Goal: Information Seeking & Learning: Learn about a topic

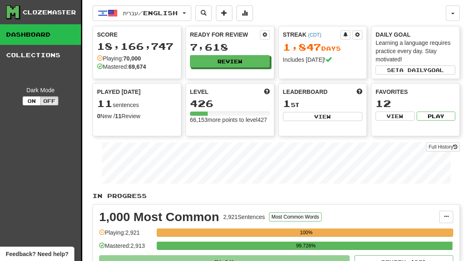
click at [241, 58] on button "Review" at bounding box center [230, 61] width 80 height 12
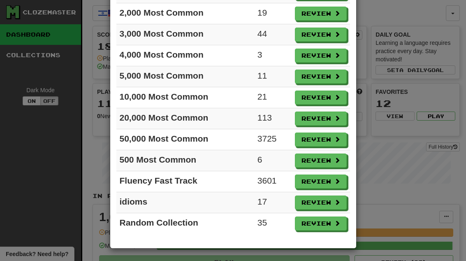
scroll to position [92, 0]
click at [330, 201] on button "Review" at bounding box center [321, 202] width 52 height 14
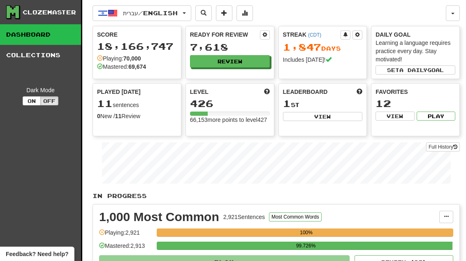
select select "**"
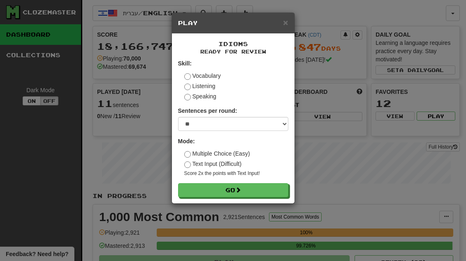
click at [264, 184] on button "Go" at bounding box center [233, 190] width 110 height 14
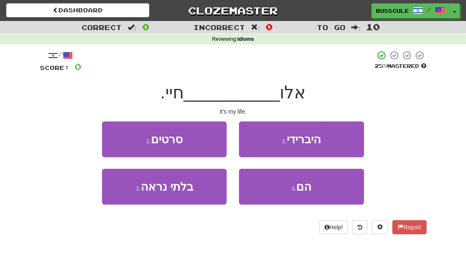
click at [319, 191] on button "4 . הם" at bounding box center [301, 187] width 125 height 36
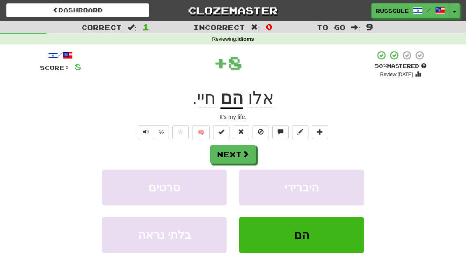
click at [238, 150] on button "Next" at bounding box center [233, 154] width 46 height 19
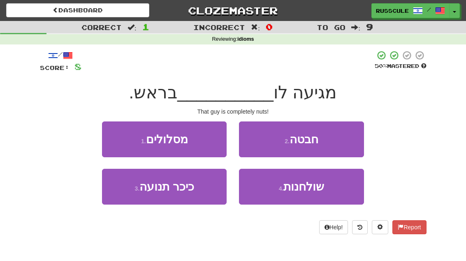
click at [329, 134] on button "2 . חבטה" at bounding box center [301, 139] width 125 height 36
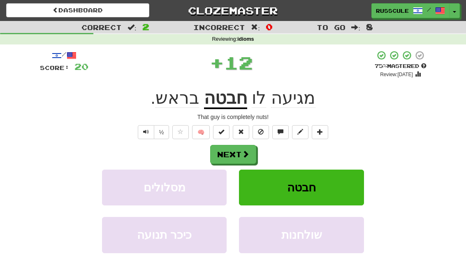
click at [232, 145] on button "Next" at bounding box center [233, 154] width 46 height 19
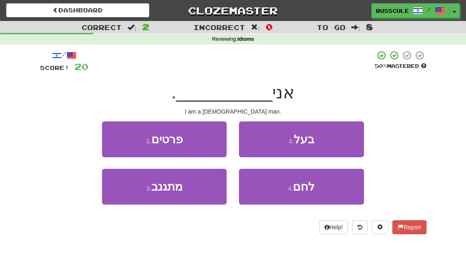
click at [326, 134] on button "2 . בעל" at bounding box center [301, 139] width 125 height 36
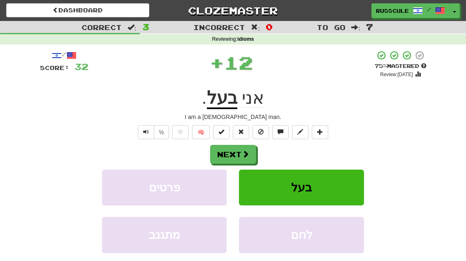
click at [236, 147] on button "Next" at bounding box center [233, 154] width 46 height 19
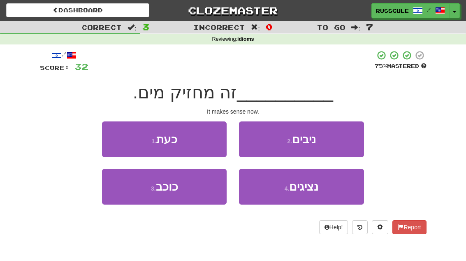
click at [182, 134] on button "1 . כעת" at bounding box center [164, 139] width 125 height 36
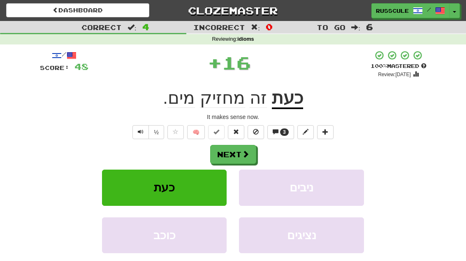
click at [241, 157] on button "Next" at bounding box center [233, 154] width 46 height 19
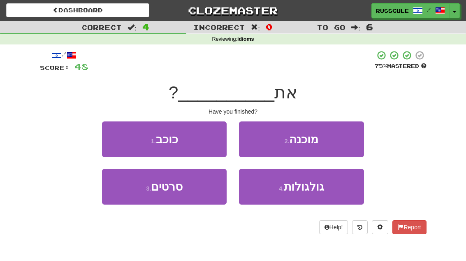
click at [335, 137] on button "2 . מוכנה" at bounding box center [301, 139] width 125 height 36
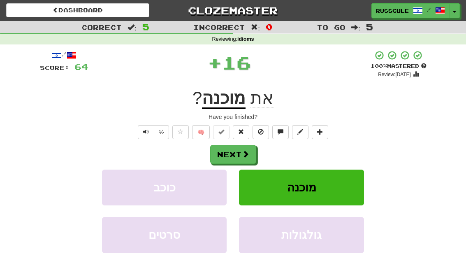
click at [240, 150] on button "Next" at bounding box center [233, 154] width 46 height 19
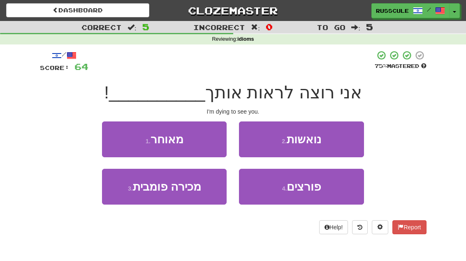
click at [327, 144] on button "2 . נואשות" at bounding box center [301, 139] width 125 height 36
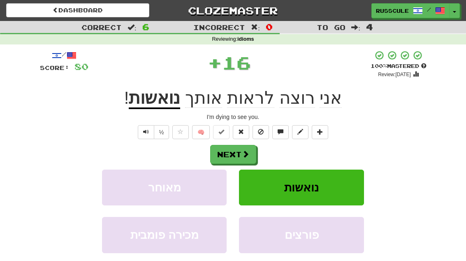
click at [247, 150] on span at bounding box center [245, 153] width 7 height 7
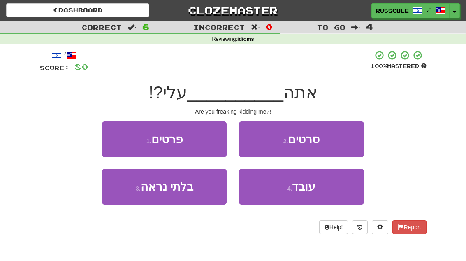
click at [303, 182] on span "עובד" at bounding box center [303, 186] width 23 height 13
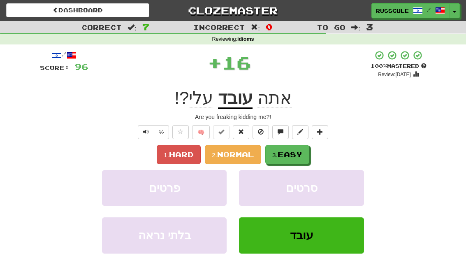
click at [289, 150] on span "Easy" at bounding box center [290, 154] width 25 height 9
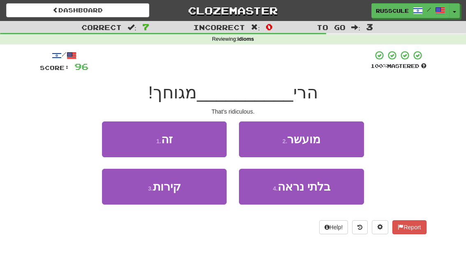
click at [118, 139] on button "1 . זה" at bounding box center [164, 139] width 125 height 36
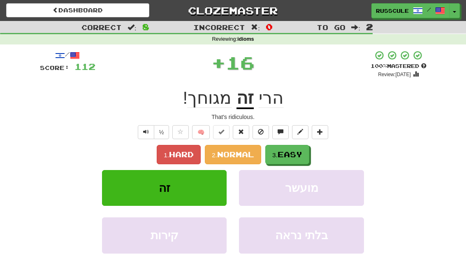
click at [295, 154] on span "Easy" at bounding box center [290, 154] width 25 height 9
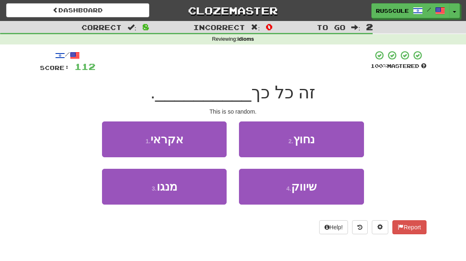
click at [113, 133] on button "1 . אקראי" at bounding box center [164, 139] width 125 height 36
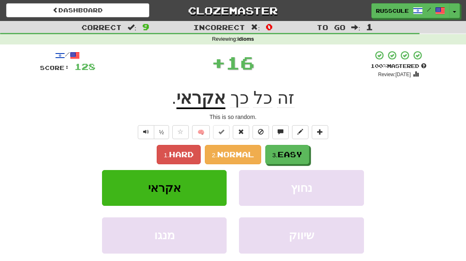
click at [294, 156] on span "Easy" at bounding box center [290, 154] width 25 height 9
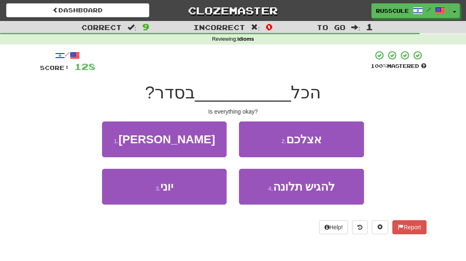
click at [333, 141] on button "2 . אצלכם" at bounding box center [301, 139] width 125 height 36
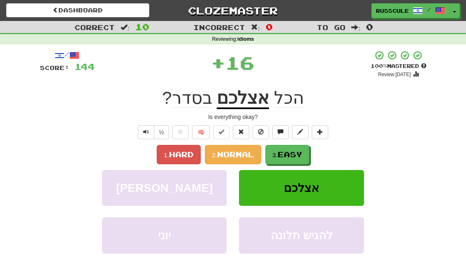
click at [299, 153] on span "Easy" at bounding box center [290, 154] width 25 height 9
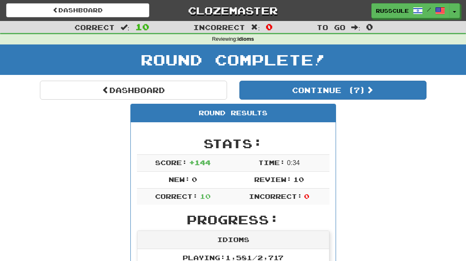
click at [370, 90] on span at bounding box center [369, 89] width 7 height 7
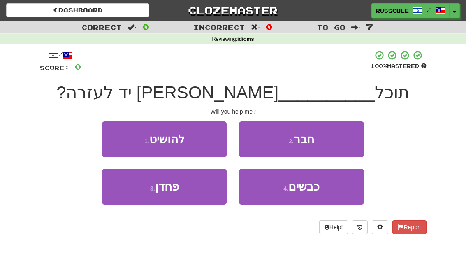
click at [113, 136] on button "1 . להושיט" at bounding box center [164, 139] width 125 height 36
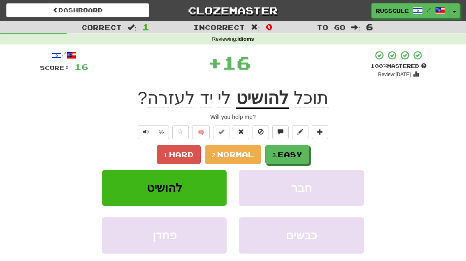
click at [295, 148] on button "3. Easy" at bounding box center [287, 154] width 44 height 19
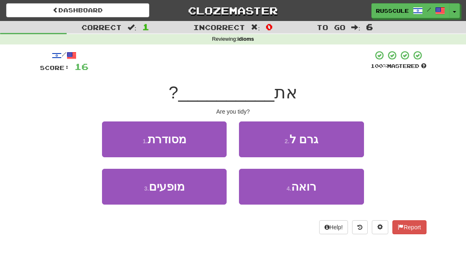
click at [111, 136] on button "1 . מסודרת" at bounding box center [164, 139] width 125 height 36
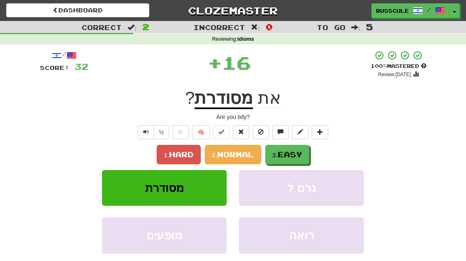
click at [309, 150] on button "3. Easy" at bounding box center [287, 154] width 44 height 19
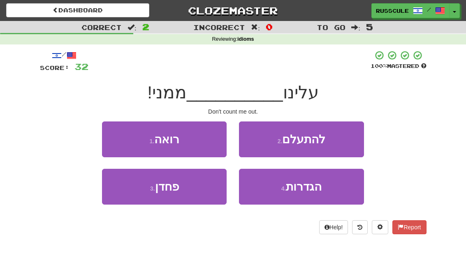
click at [336, 143] on button "2 . להתעלם" at bounding box center [301, 139] width 125 height 36
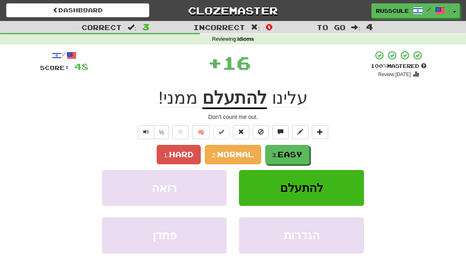
click at [307, 153] on button "3. Easy" at bounding box center [287, 154] width 44 height 19
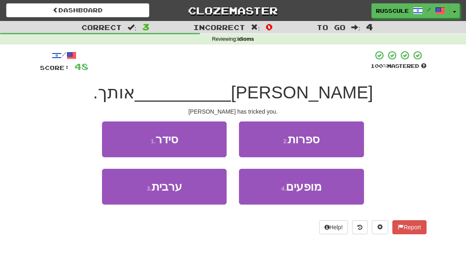
click at [116, 138] on button "1 . סידר" at bounding box center [164, 139] width 125 height 36
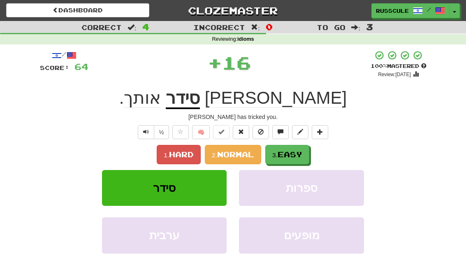
click at [299, 151] on span "Easy" at bounding box center [290, 154] width 25 height 9
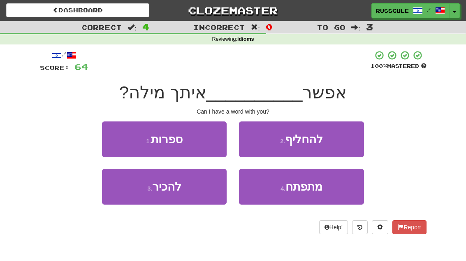
click at [333, 138] on button "2 . להחליף" at bounding box center [301, 139] width 125 height 36
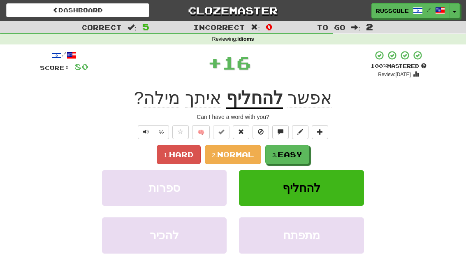
click at [297, 152] on span "Easy" at bounding box center [290, 154] width 25 height 9
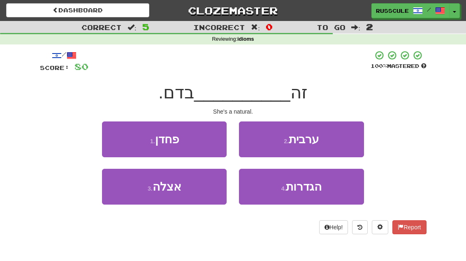
click at [132, 195] on button "3 . אצלה" at bounding box center [164, 187] width 125 height 36
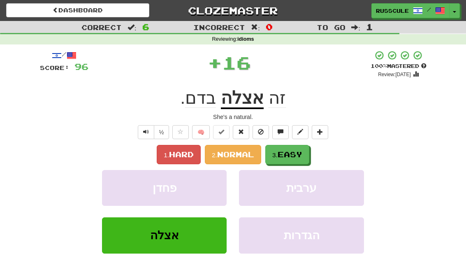
click at [297, 154] on span "Easy" at bounding box center [290, 154] width 25 height 9
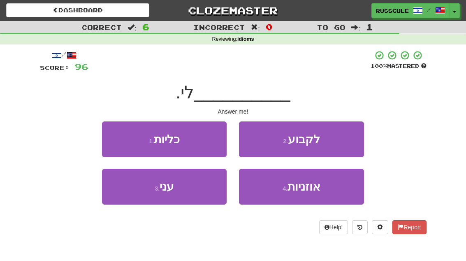
click at [134, 198] on button "3 . עני" at bounding box center [164, 187] width 125 height 36
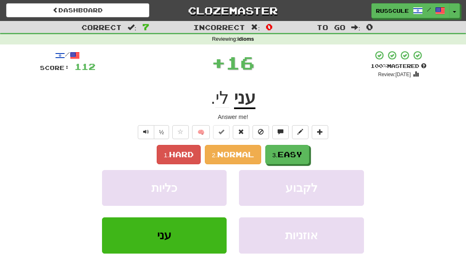
click at [306, 154] on button "3. Easy" at bounding box center [287, 154] width 44 height 19
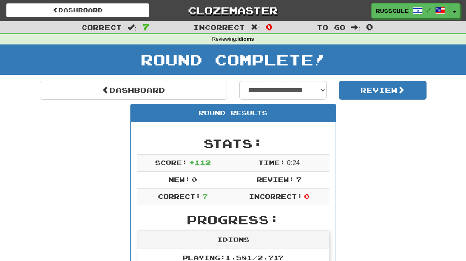
click at [60, 86] on link "Dashboard" at bounding box center [133, 90] width 187 height 19
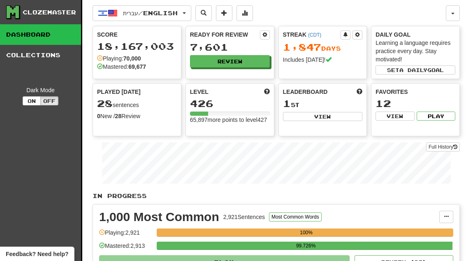
click at [252, 67] on button "Review" at bounding box center [230, 61] width 80 height 12
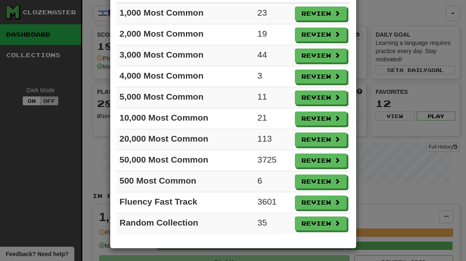
scroll to position [71, 0]
click at [325, 185] on button "Review" at bounding box center [321, 181] width 52 height 14
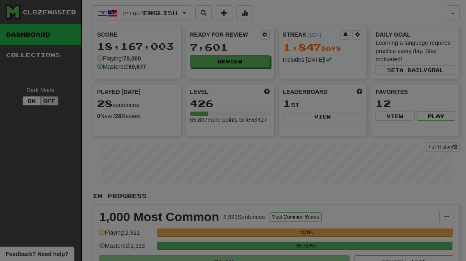
select select "**"
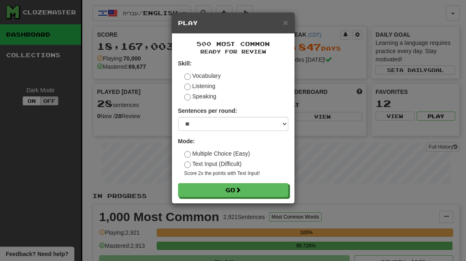
click at [273, 190] on button "Go" at bounding box center [233, 190] width 110 height 14
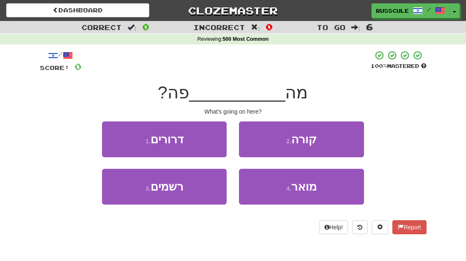
click at [334, 147] on button "2 . קורה" at bounding box center [301, 139] width 125 height 36
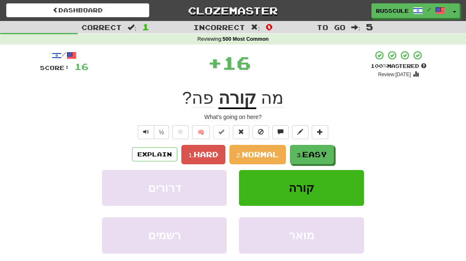
click at [302, 156] on small "3." at bounding box center [299, 154] width 5 height 7
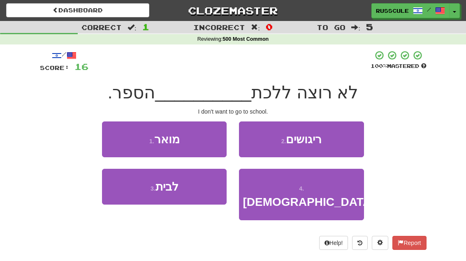
click at [137, 196] on button "3 . לבית" at bounding box center [164, 187] width 125 height 36
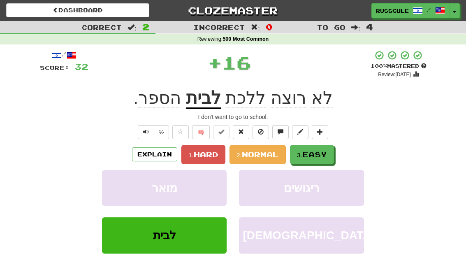
click at [324, 152] on span "Easy" at bounding box center [314, 154] width 25 height 9
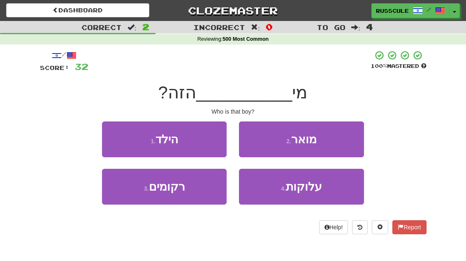
click at [117, 140] on button "1 . הילד" at bounding box center [164, 139] width 125 height 36
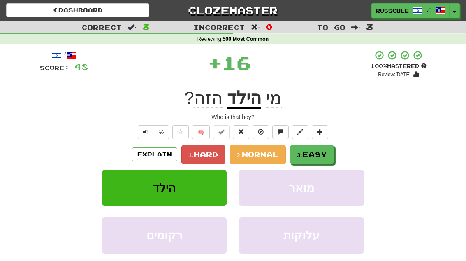
click at [321, 155] on span "Easy" at bounding box center [314, 154] width 25 height 9
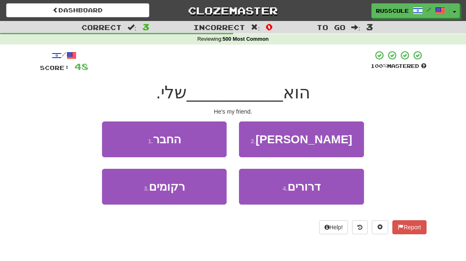
click at [115, 138] on button "1 . החבר" at bounding box center [164, 139] width 125 height 36
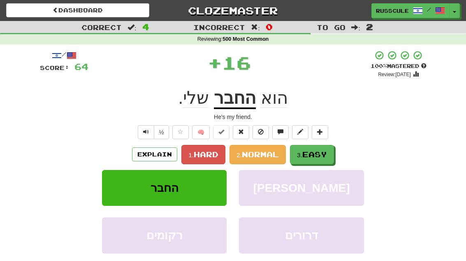
click at [322, 153] on span "Easy" at bounding box center [314, 154] width 25 height 9
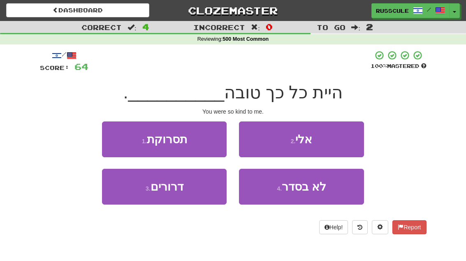
click at [333, 141] on button "2 . אלי" at bounding box center [301, 139] width 125 height 36
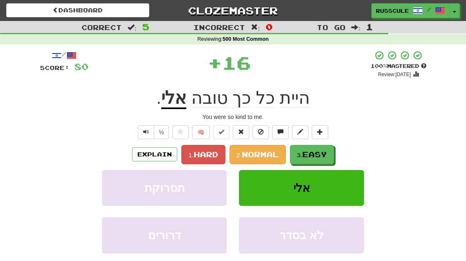
click at [320, 154] on span "Easy" at bounding box center [314, 154] width 25 height 9
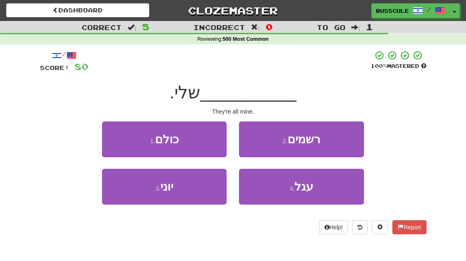
click at [116, 138] on button "1 . כולם" at bounding box center [164, 139] width 125 height 36
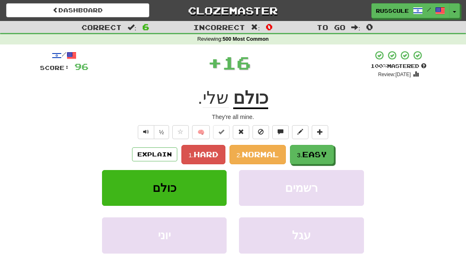
click at [322, 151] on span "Easy" at bounding box center [314, 154] width 25 height 9
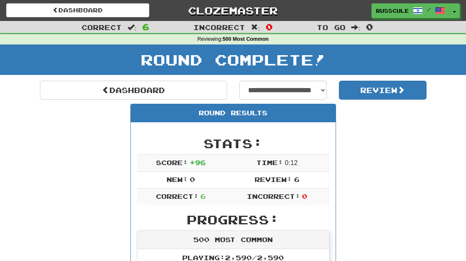
click at [61, 90] on link "Dashboard" at bounding box center [133, 90] width 187 height 19
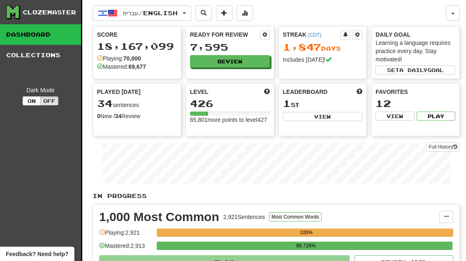
click at [246, 62] on button "Review" at bounding box center [230, 61] width 80 height 12
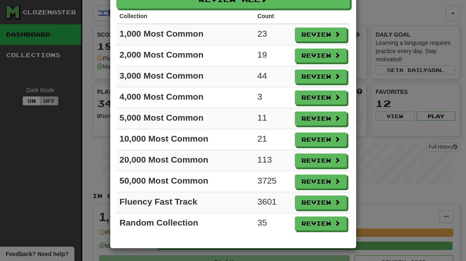
scroll to position [50, 0]
click at [329, 227] on button "Review" at bounding box center [321, 223] width 52 height 14
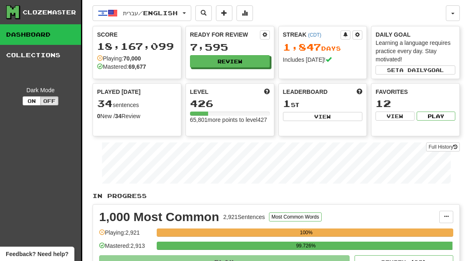
select select "**"
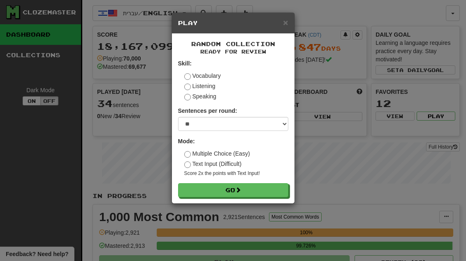
click at [273, 191] on button "Go" at bounding box center [233, 190] width 110 height 14
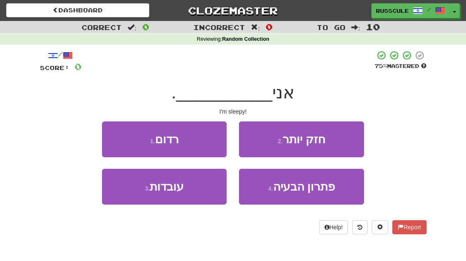
click at [113, 137] on button "1 . רדום" at bounding box center [164, 139] width 125 height 36
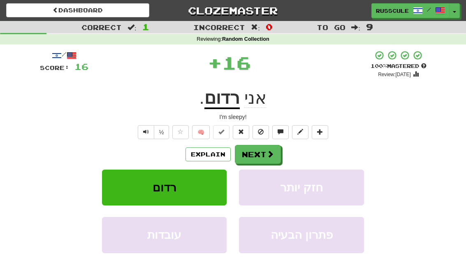
click at [264, 153] on button "Next" at bounding box center [258, 154] width 46 height 19
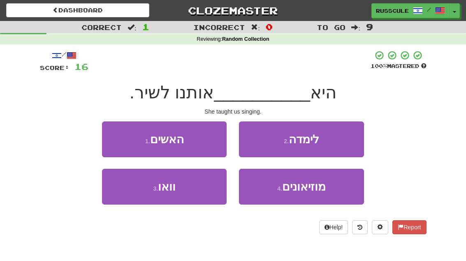
click at [332, 143] on button "2 . לימדה" at bounding box center [301, 139] width 125 height 36
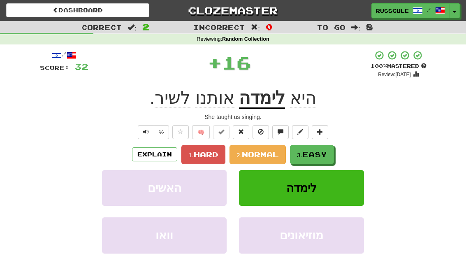
click at [310, 152] on span "Easy" at bounding box center [314, 154] width 25 height 9
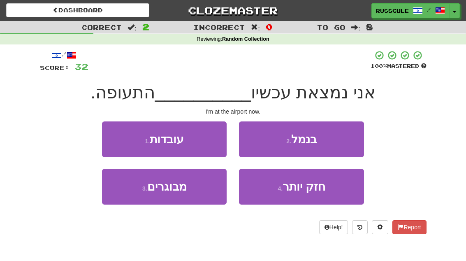
click at [333, 143] on button "2 . בנמל" at bounding box center [301, 139] width 125 height 36
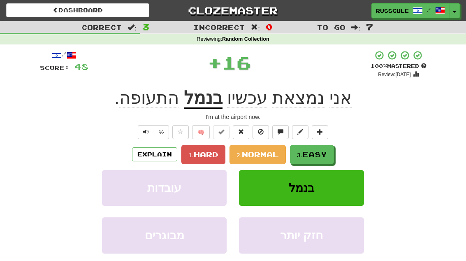
click at [316, 152] on span "Easy" at bounding box center [314, 154] width 25 height 9
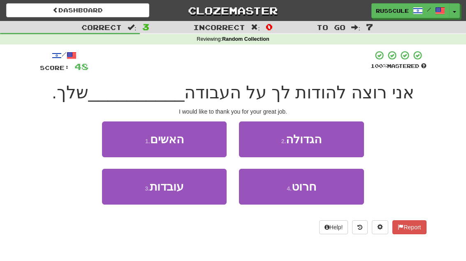
click at [333, 142] on button "2 . הגדולה" at bounding box center [301, 139] width 125 height 36
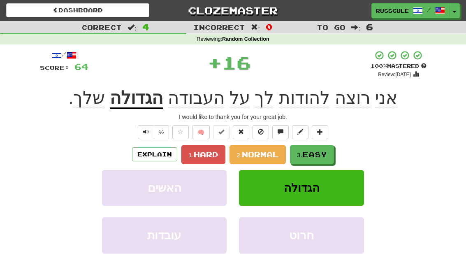
click at [321, 154] on span "Easy" at bounding box center [314, 154] width 25 height 9
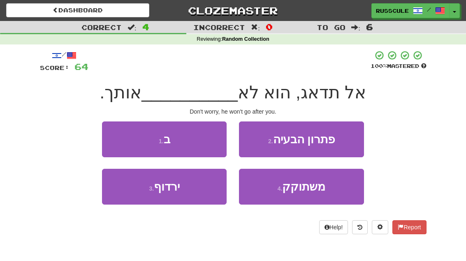
click at [131, 193] on button "3 . ירדוף" at bounding box center [164, 187] width 125 height 36
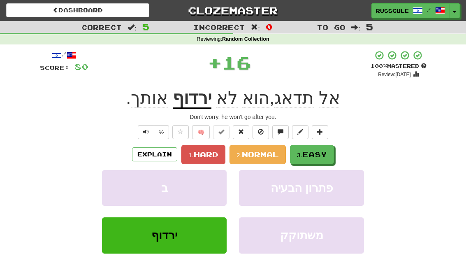
click at [322, 151] on span "Easy" at bounding box center [314, 154] width 25 height 9
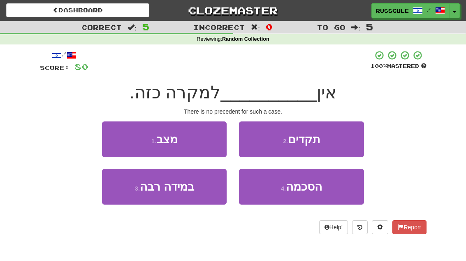
click at [333, 145] on button "2 . תקדים" at bounding box center [301, 139] width 125 height 36
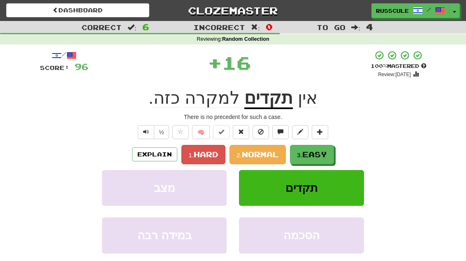
click at [325, 153] on span "Easy" at bounding box center [314, 154] width 25 height 9
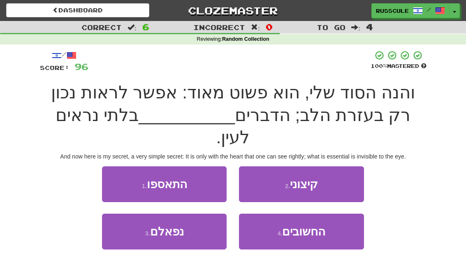
click at [311, 225] on span "החשובים" at bounding box center [303, 231] width 43 height 13
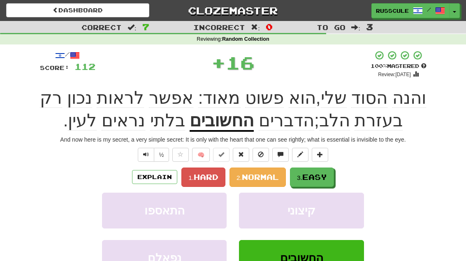
click at [319, 177] on span "Easy" at bounding box center [314, 176] width 25 height 9
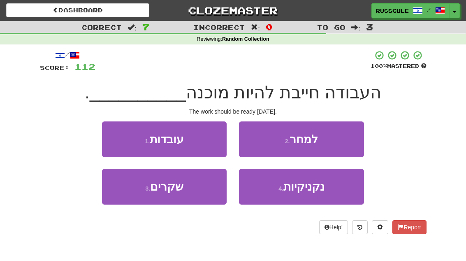
click at [337, 143] on button "2 . למחר" at bounding box center [301, 139] width 125 height 36
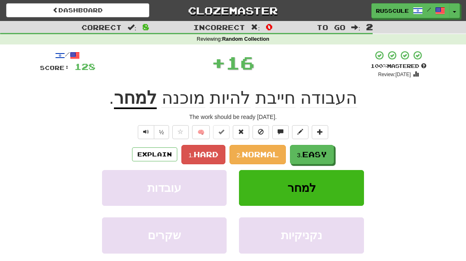
click at [324, 155] on span "Easy" at bounding box center [314, 154] width 25 height 9
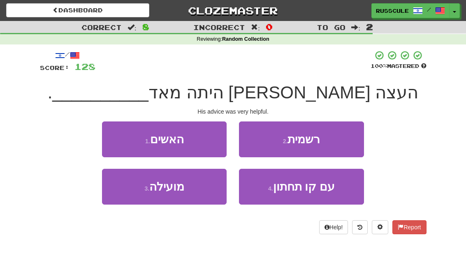
click at [131, 196] on button "3 . מועילה" at bounding box center [164, 187] width 125 height 36
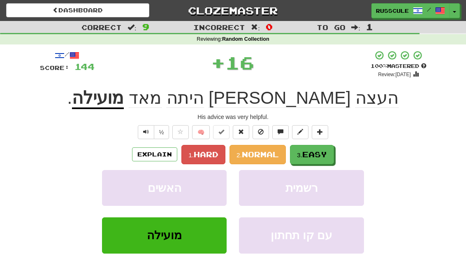
click at [319, 152] on span "Easy" at bounding box center [314, 154] width 25 height 9
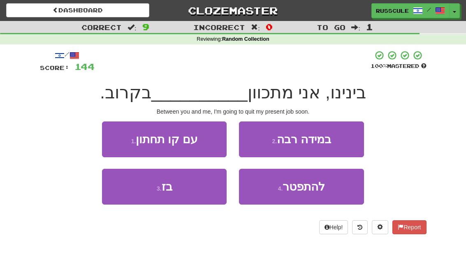
click at [313, 184] on span "להתפטר" at bounding box center [303, 186] width 42 height 13
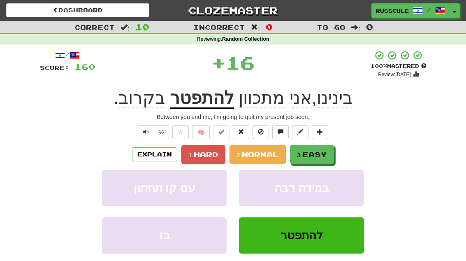
click at [326, 150] on span "Easy" at bounding box center [314, 154] width 25 height 9
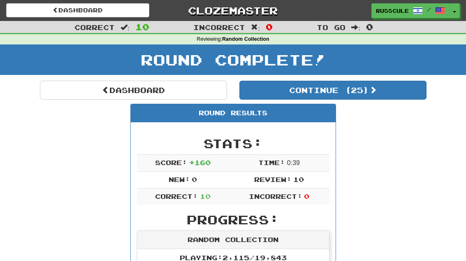
click at [402, 94] on button "Continue ( 25 )" at bounding box center [332, 90] width 187 height 19
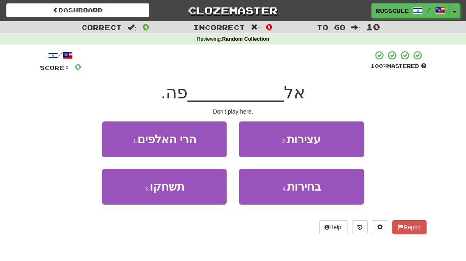
click at [133, 196] on button "3 . תשחקו" at bounding box center [164, 187] width 125 height 36
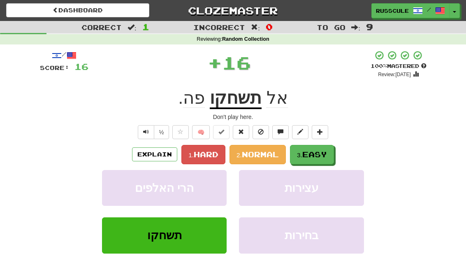
click at [323, 156] on span "Easy" at bounding box center [314, 154] width 25 height 9
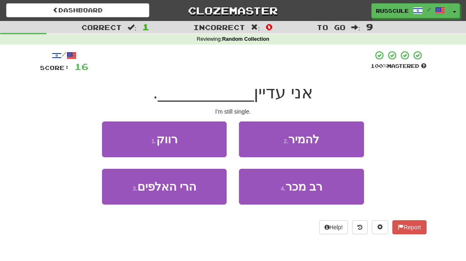
click at [116, 144] on button "1 . רווק" at bounding box center [164, 139] width 125 height 36
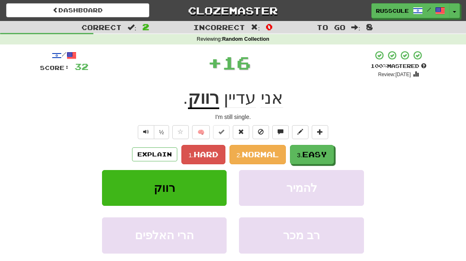
click at [320, 154] on span "Easy" at bounding box center [314, 154] width 25 height 9
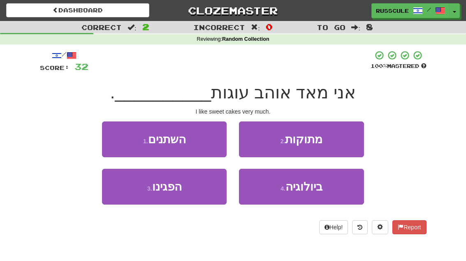
click at [343, 138] on button "2 . מתוקות" at bounding box center [301, 139] width 125 height 36
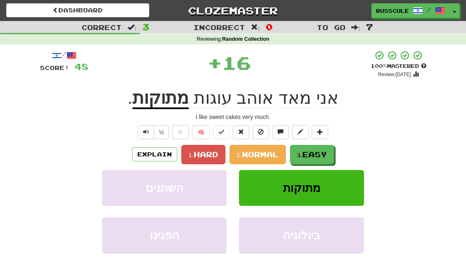
click at [321, 155] on span "Easy" at bounding box center [314, 154] width 25 height 9
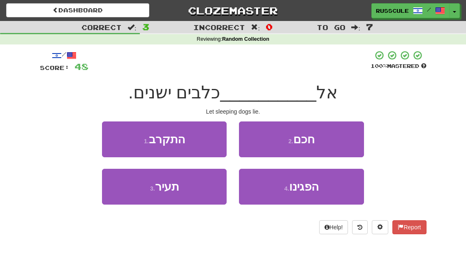
click at [132, 198] on button "3 . תעיר" at bounding box center [164, 187] width 125 height 36
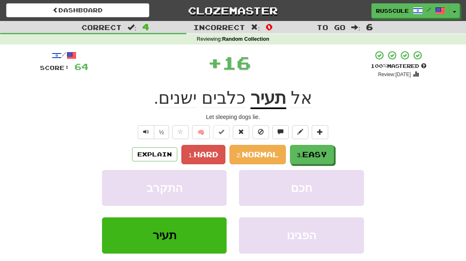
click at [322, 156] on span "Easy" at bounding box center [314, 154] width 25 height 9
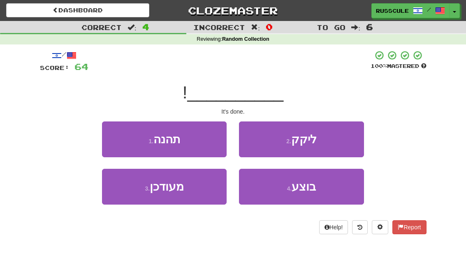
click at [308, 191] on span "בוצע" at bounding box center [304, 186] width 24 height 13
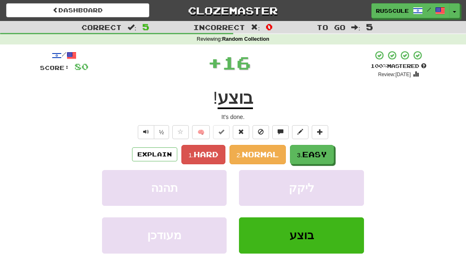
click at [325, 155] on span "Easy" at bounding box center [314, 154] width 25 height 9
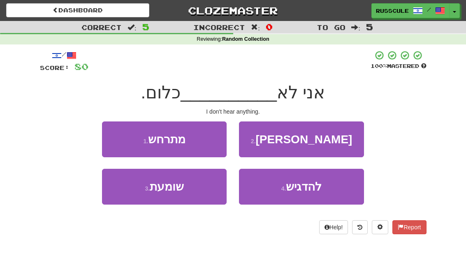
click at [132, 193] on button "3 . שומעת" at bounding box center [164, 187] width 125 height 36
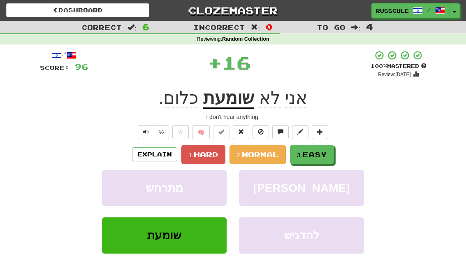
click at [324, 153] on span "Easy" at bounding box center [314, 154] width 25 height 9
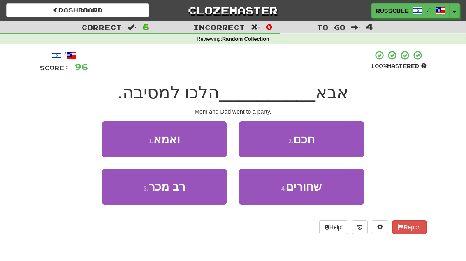
click at [112, 137] on button "1 . ואמא" at bounding box center [164, 139] width 125 height 36
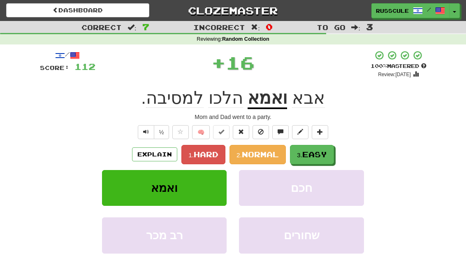
click at [324, 154] on span "Easy" at bounding box center [314, 154] width 25 height 9
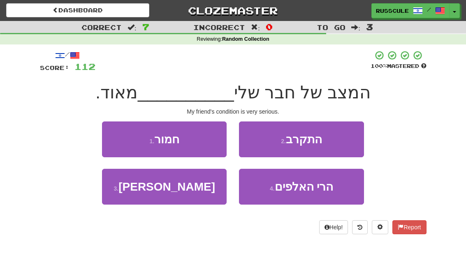
click at [117, 140] on button "1 . חמור" at bounding box center [164, 139] width 125 height 36
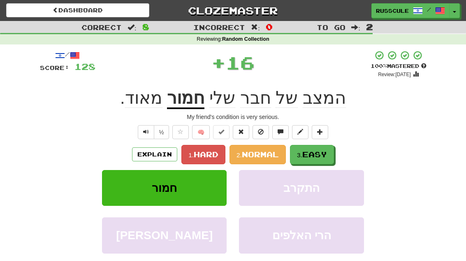
click at [315, 155] on span "Easy" at bounding box center [314, 154] width 25 height 9
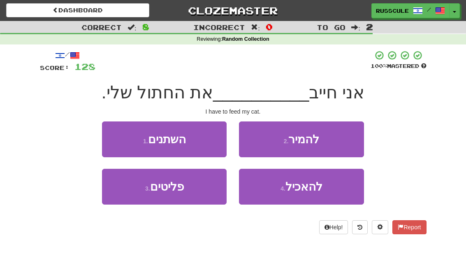
click at [312, 194] on button "4 . להאכיל" at bounding box center [301, 187] width 125 height 36
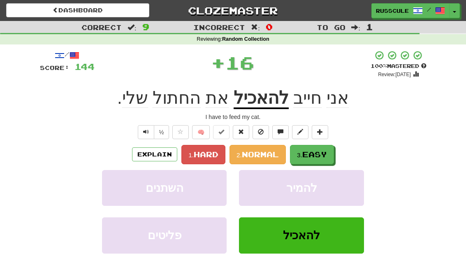
click at [327, 154] on span "Easy" at bounding box center [314, 154] width 25 height 9
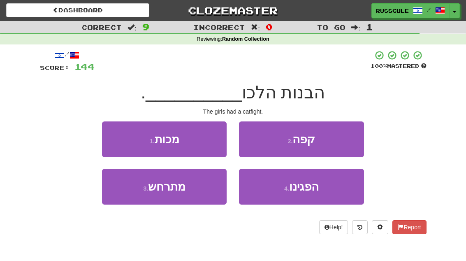
click at [111, 135] on button "1 . מכות" at bounding box center [164, 139] width 125 height 36
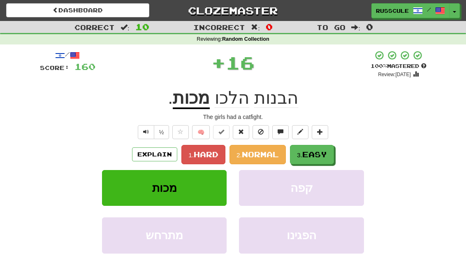
click at [319, 156] on span "Easy" at bounding box center [314, 154] width 25 height 9
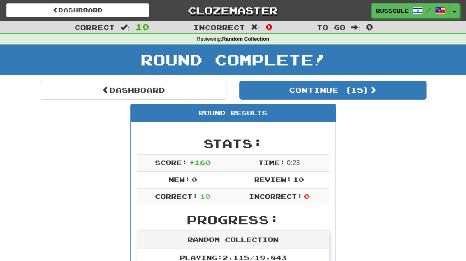
click at [405, 95] on button "Continue ( 15 )" at bounding box center [332, 90] width 187 height 19
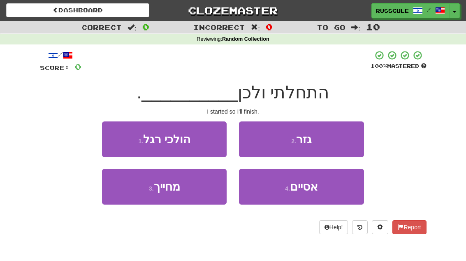
click at [318, 199] on button "4 . אסיים" at bounding box center [301, 187] width 125 height 36
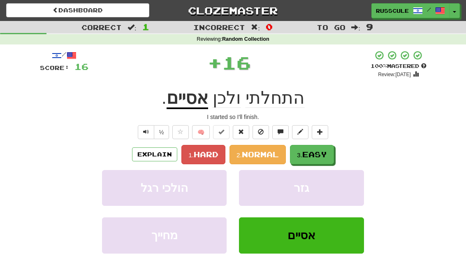
click at [328, 158] on button "3. Easy" at bounding box center [312, 154] width 44 height 19
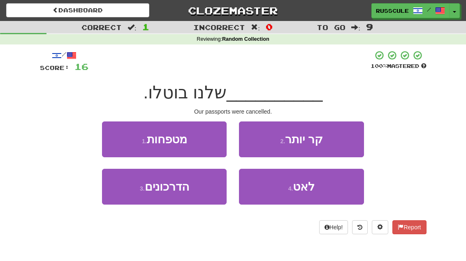
click at [132, 196] on button "3 . הדרכונים" at bounding box center [164, 187] width 125 height 36
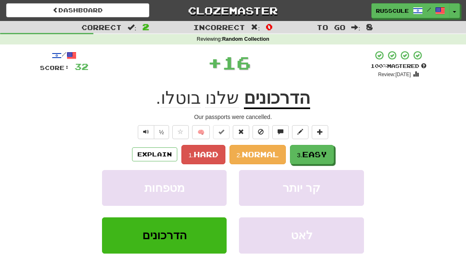
click at [322, 157] on span "Easy" at bounding box center [314, 154] width 25 height 9
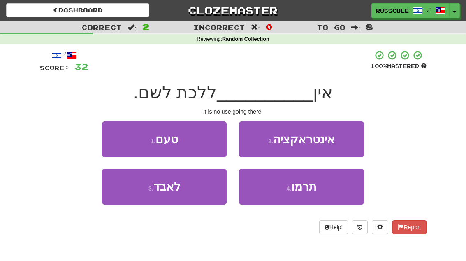
click at [118, 141] on button "1 . טעם" at bounding box center [164, 139] width 125 height 36
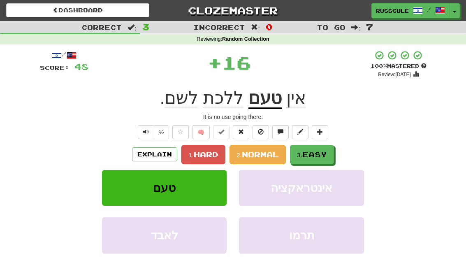
click at [316, 158] on button "3. Easy" at bounding box center [312, 154] width 44 height 19
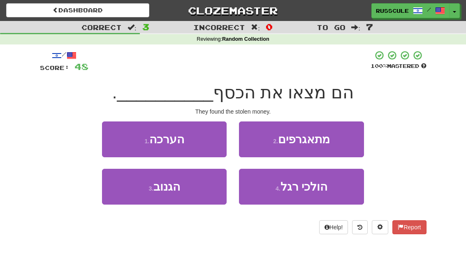
click at [132, 194] on button "3 . הגנוב" at bounding box center [164, 187] width 125 height 36
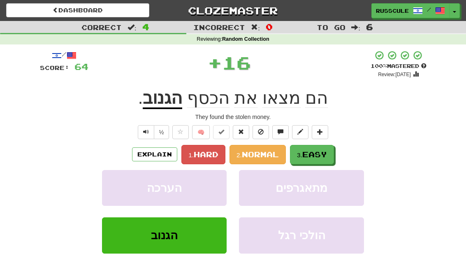
click at [324, 155] on span "Easy" at bounding box center [314, 154] width 25 height 9
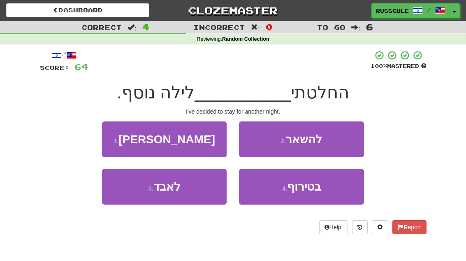
click at [336, 142] on button "2 . להשאר" at bounding box center [301, 139] width 125 height 36
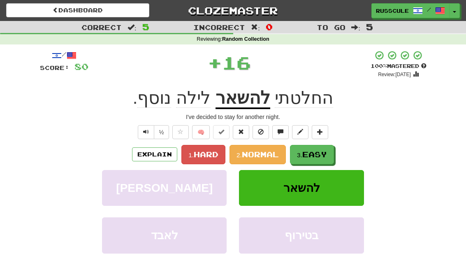
click at [323, 153] on span "Easy" at bounding box center [314, 154] width 25 height 9
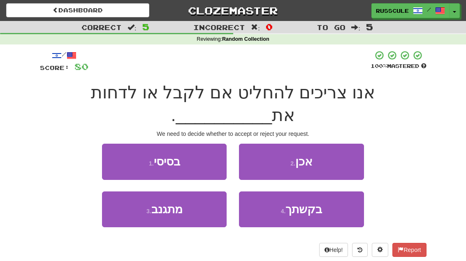
click at [313, 195] on button "4 . בקשתך" at bounding box center [301, 209] width 125 height 36
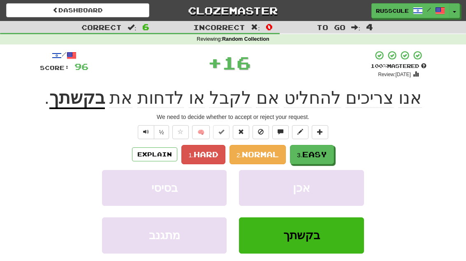
click at [327, 155] on span "Easy" at bounding box center [314, 154] width 25 height 9
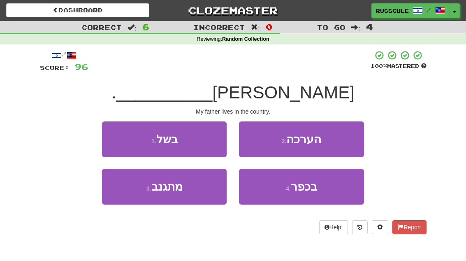
click at [314, 193] on button "4 . בכפר" at bounding box center [301, 187] width 125 height 36
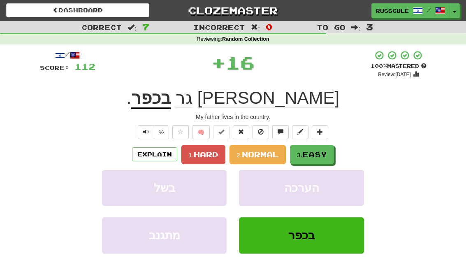
click at [324, 155] on span "Easy" at bounding box center [314, 154] width 25 height 9
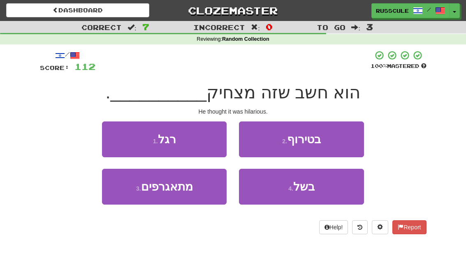
click at [336, 143] on button "2 . בטירוף" at bounding box center [301, 139] width 125 height 36
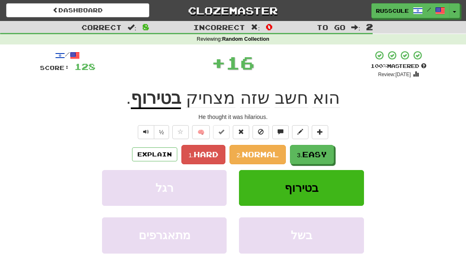
click at [324, 155] on span "Easy" at bounding box center [314, 154] width 25 height 9
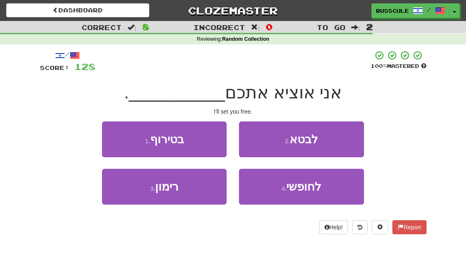
click at [314, 192] on span "לחופשי" at bounding box center [303, 186] width 35 height 13
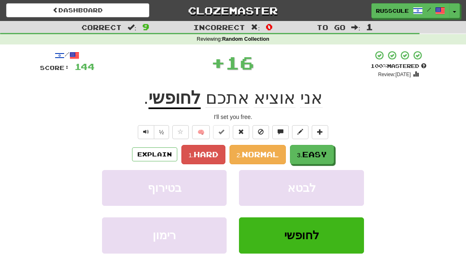
click at [326, 154] on span "Easy" at bounding box center [314, 154] width 25 height 9
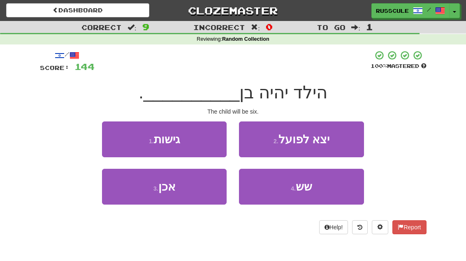
click at [319, 192] on button "4 . שש" at bounding box center [301, 187] width 125 height 36
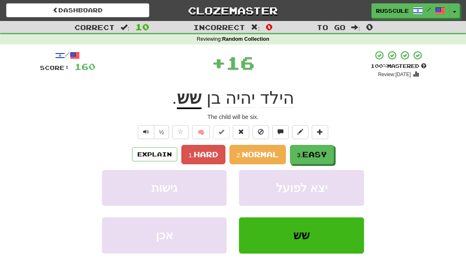
click at [326, 153] on span "Easy" at bounding box center [314, 154] width 25 height 9
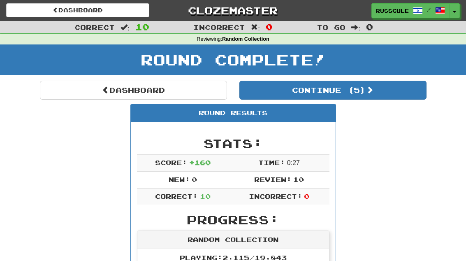
click at [402, 95] on button "Continue ( 5 )" at bounding box center [332, 90] width 187 height 19
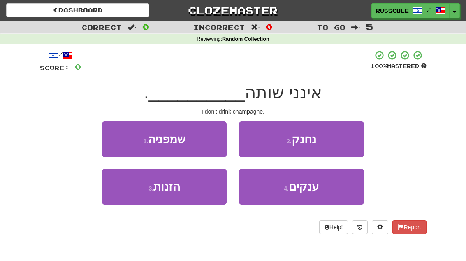
click at [116, 135] on button "1 . שמפניה" at bounding box center [164, 139] width 125 height 36
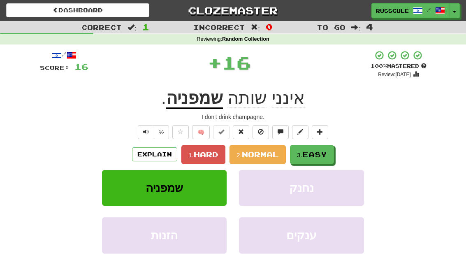
click at [325, 153] on span "Easy" at bounding box center [314, 154] width 25 height 9
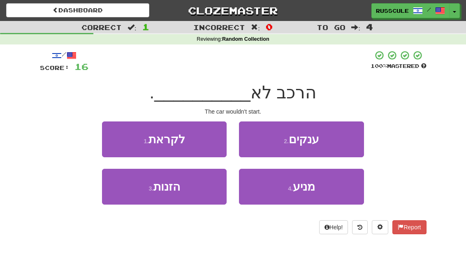
click at [317, 193] on button "4 . מניע" at bounding box center [301, 187] width 125 height 36
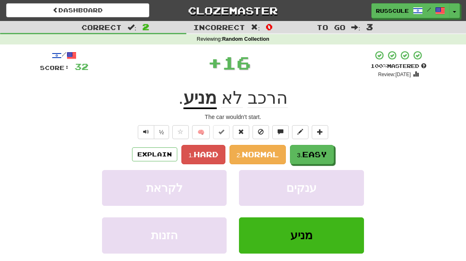
click at [331, 152] on button "3. Easy" at bounding box center [312, 154] width 44 height 19
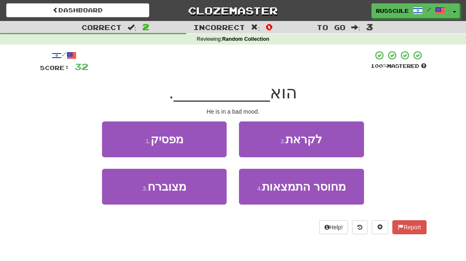
click at [115, 137] on button "1 . מפסיק" at bounding box center [164, 139] width 125 height 36
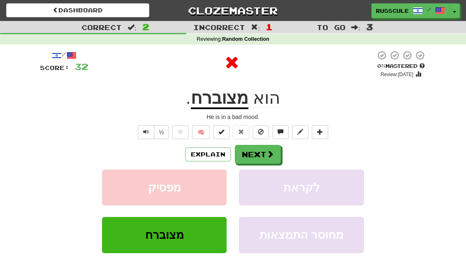
click at [262, 154] on button "Next" at bounding box center [258, 154] width 46 height 19
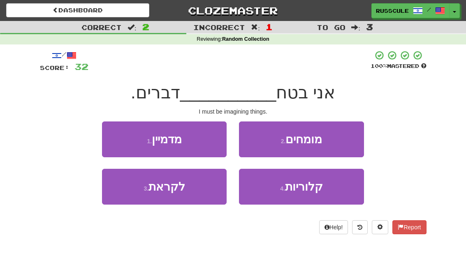
click at [118, 139] on button "1 . מדמיין" at bounding box center [164, 139] width 125 height 36
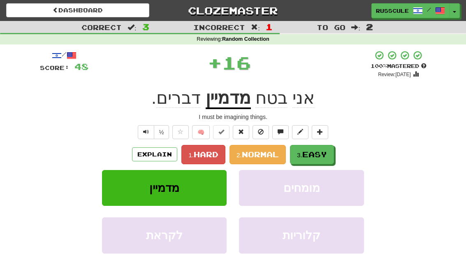
click at [315, 157] on span "Easy" at bounding box center [314, 154] width 25 height 9
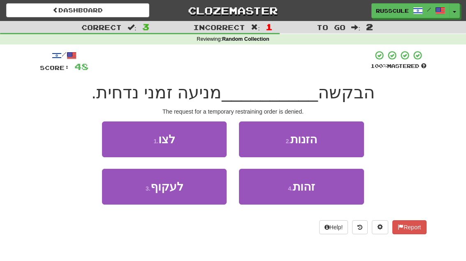
click at [333, 146] on button "2 . הזנות" at bounding box center [301, 139] width 125 height 36
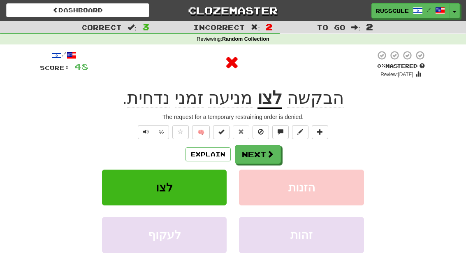
click at [265, 155] on button "Next" at bounding box center [258, 154] width 46 height 19
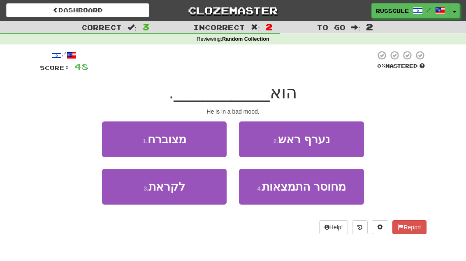
click at [120, 139] on button "1 . מצוברח" at bounding box center [164, 139] width 125 height 36
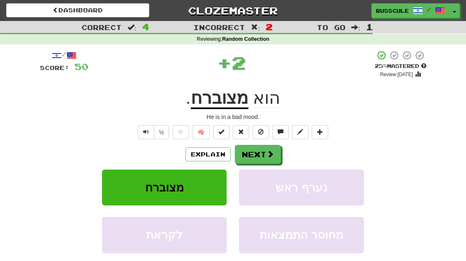
click at [264, 151] on button "Next" at bounding box center [258, 154] width 46 height 19
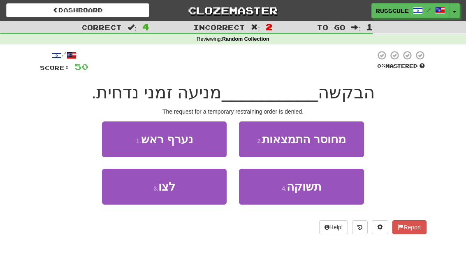
click at [134, 191] on button "3 . לצו" at bounding box center [164, 187] width 125 height 36
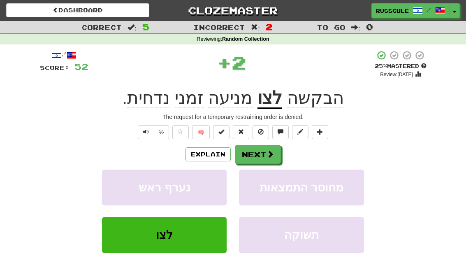
click at [261, 155] on button "Next" at bounding box center [258, 154] width 46 height 19
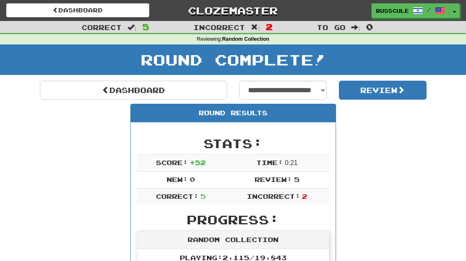
click at [69, 83] on link "Dashboard" at bounding box center [133, 90] width 187 height 19
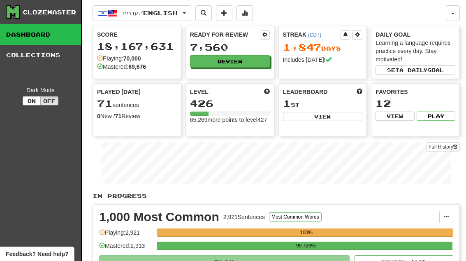
click at [337, 120] on button "View" at bounding box center [323, 116] width 80 height 9
select select "**********"
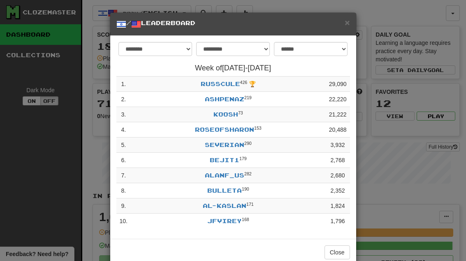
click at [340, 250] on button "Close" at bounding box center [336, 252] width 25 height 14
